Goal: Information Seeking & Learning: Learn about a topic

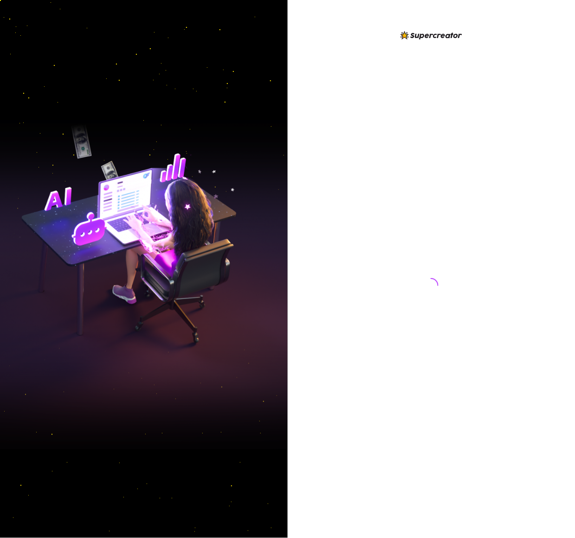
drag, startPoint x: 393, startPoint y: 187, endPoint x: 384, endPoint y: 210, distance: 24.7
click at [391, 198] on div at bounding box center [431, 276] width 207 height 493
click at [493, 171] on div at bounding box center [431, 276] width 207 height 493
click at [448, 159] on div at bounding box center [431, 276] width 207 height 493
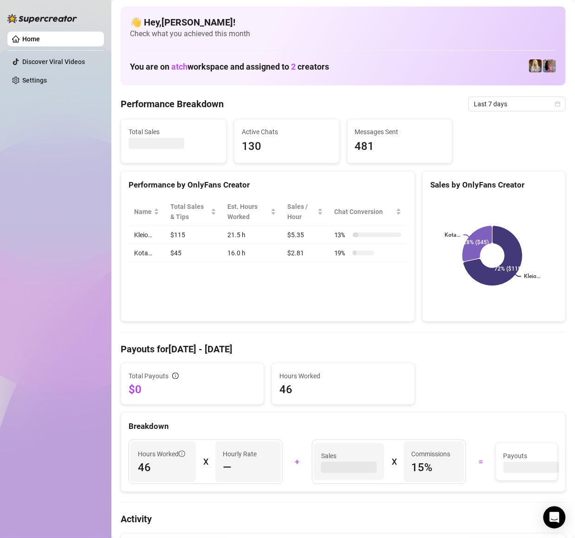
click at [360, 185] on div "Performance by OnlyFans Creator" at bounding box center [268, 185] width 278 height 13
click at [360, 174] on div "Performance by OnlyFans Creator" at bounding box center [267, 181] width 293 height 20
click at [68, 261] on div "Home Discover Viral Videos Settings" at bounding box center [55, 264] width 97 height 529
